Goal: Information Seeking & Learning: Learn about a topic

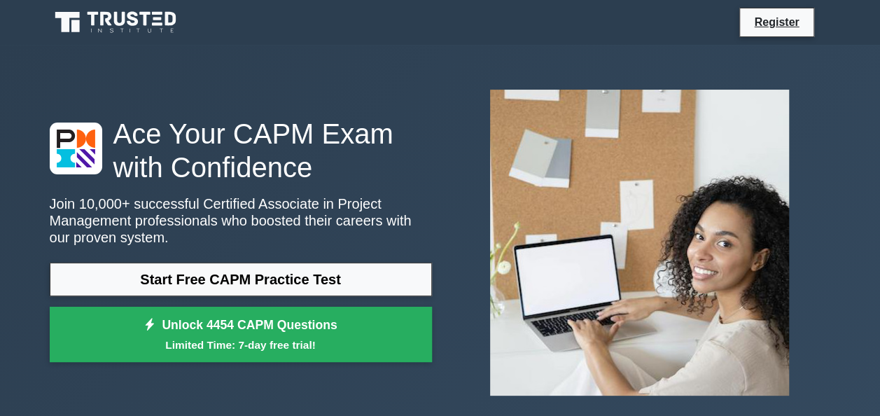
click at [347, 252] on div "Ace Your CAPM Exam with Confidence Join 10,000+ successful Certified Associate …" at bounding box center [240, 243] width 399 height 253
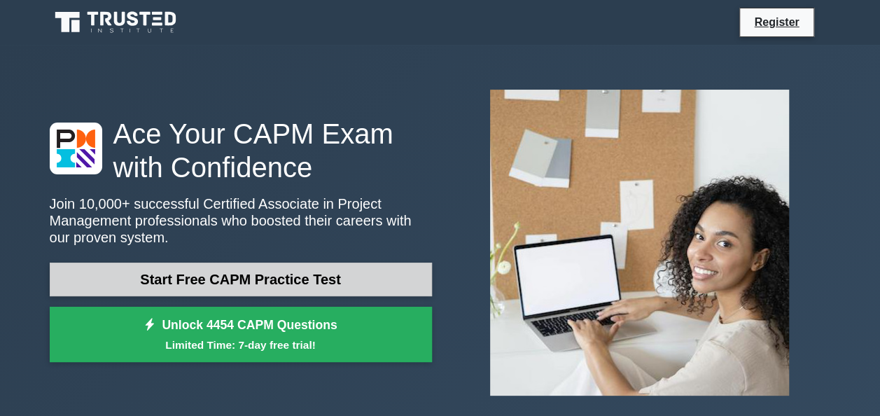
click at [336, 274] on link "Start Free CAPM Practice Test" at bounding box center [241, 280] width 382 height 34
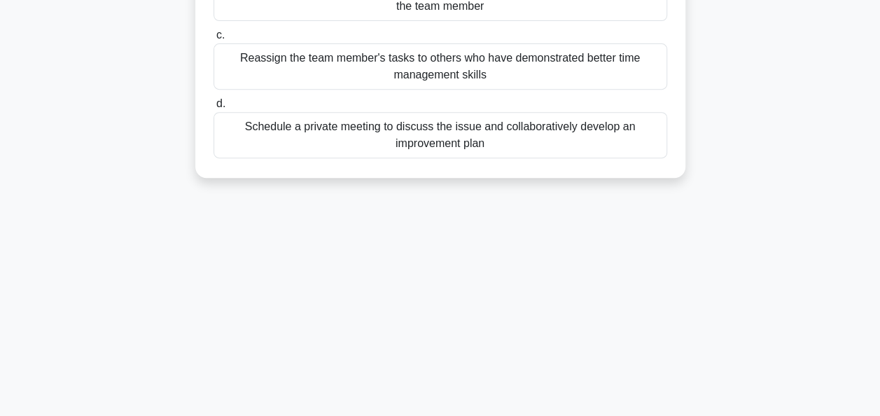
scroll to position [112, 0]
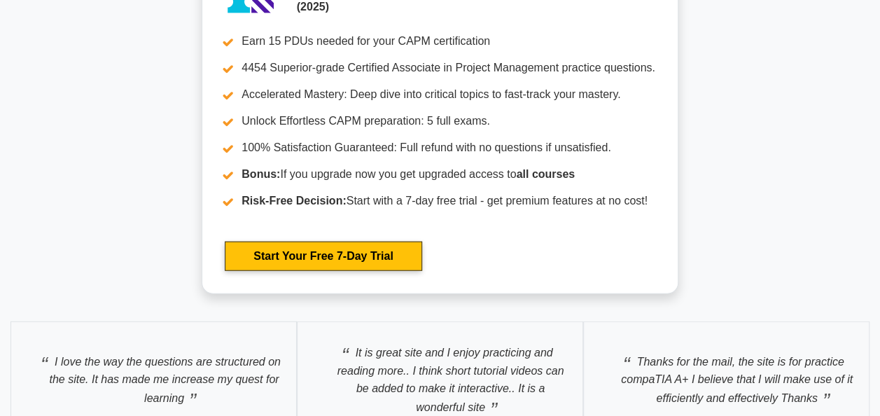
scroll to position [2982, 0]
